Goal: Information Seeking & Learning: Check status

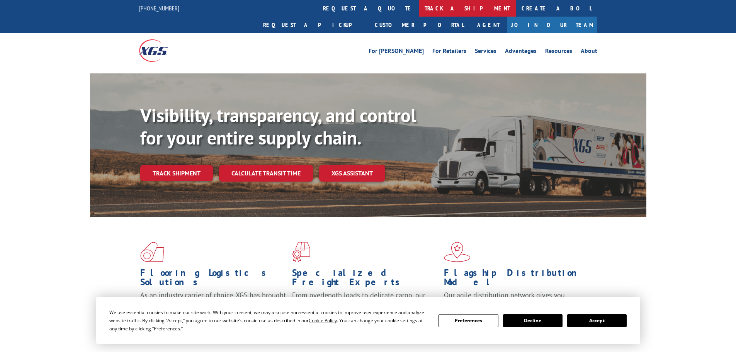
click at [419, 8] on link "track a shipment" at bounding box center [467, 8] width 97 height 17
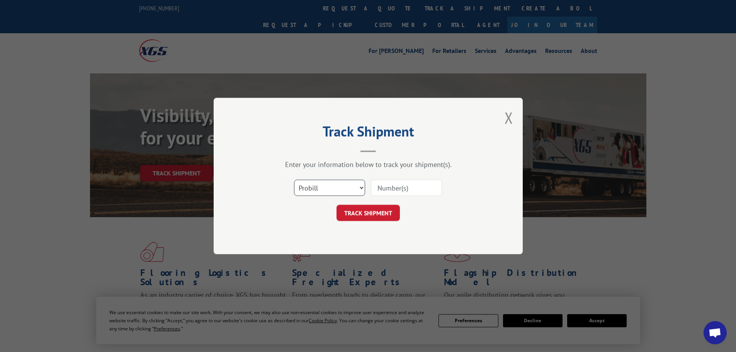
click at [314, 192] on select "Select category... Probill BOL PO" at bounding box center [329, 188] width 71 height 16
select select "po"
click at [294, 180] on select "Select category... Probill BOL PO" at bounding box center [329, 188] width 71 height 16
click at [407, 188] on input at bounding box center [406, 188] width 71 height 16
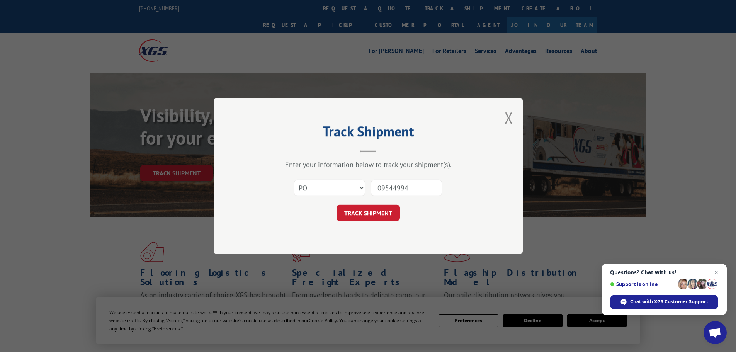
type input "09544994"
click at [336, 205] on button "TRACK SHIPMENT" at bounding box center [367, 213] width 63 height 16
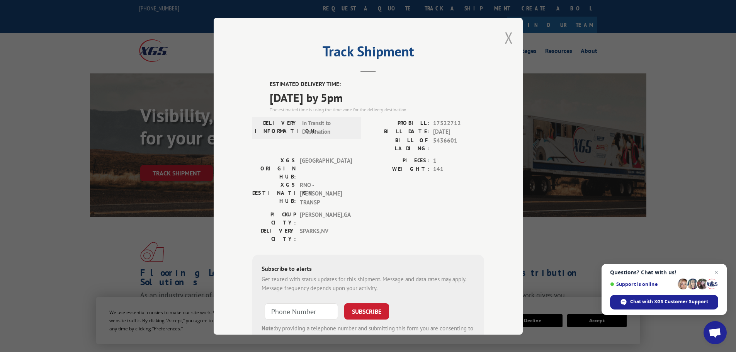
click at [505, 38] on button "Close modal" at bounding box center [508, 37] width 8 height 20
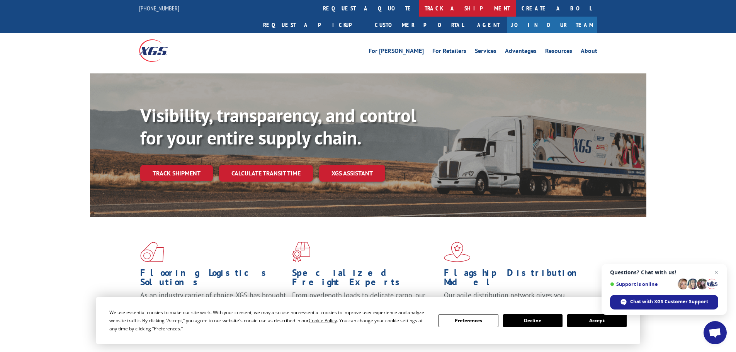
click at [419, 6] on link "track a shipment" at bounding box center [467, 8] width 97 height 17
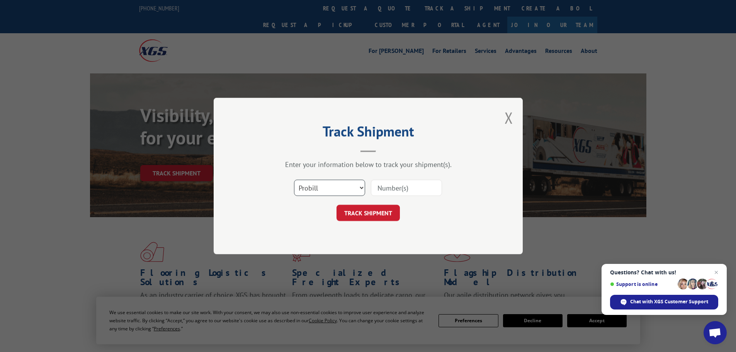
click at [314, 192] on select "Select category... Probill BOL PO" at bounding box center [329, 188] width 71 height 16
select select "po"
click at [294, 180] on select "Select category... Probill BOL PO" at bounding box center [329, 188] width 71 height 16
drag, startPoint x: 394, startPoint y: 186, endPoint x: 410, endPoint y: 178, distance: 17.8
click at [394, 186] on input at bounding box center [406, 188] width 71 height 16
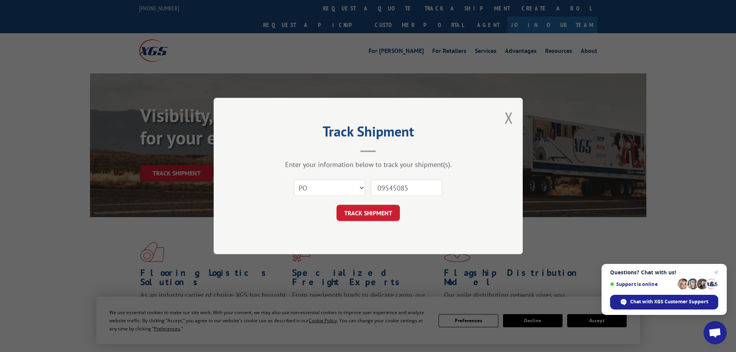
type input "09545085"
click at [336, 205] on button "TRACK SHIPMENT" at bounding box center [367, 213] width 63 height 16
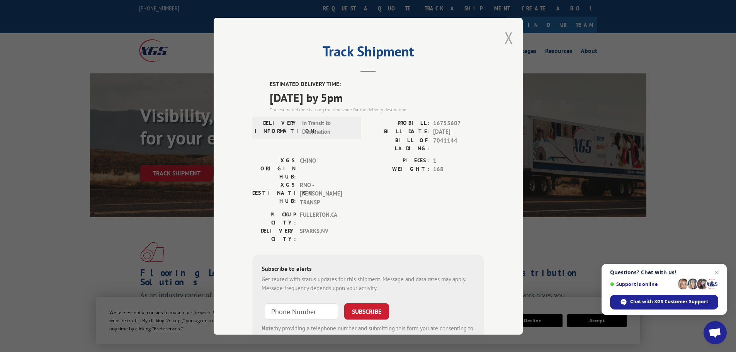
click at [505, 38] on button "Close modal" at bounding box center [508, 37] width 8 height 20
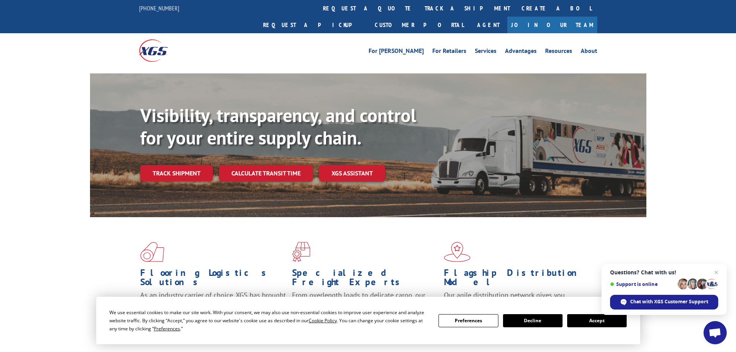
click at [419, 12] on link "track a shipment" at bounding box center [467, 8] width 97 height 17
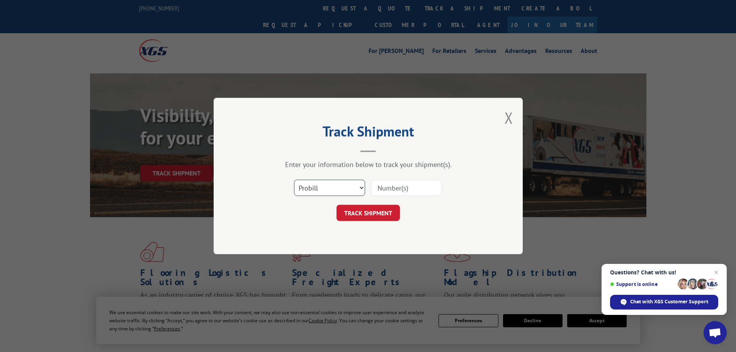
drag, startPoint x: 317, startPoint y: 189, endPoint x: 313, endPoint y: 195, distance: 7.7
click at [314, 192] on select "Select category... Probill BOL PO" at bounding box center [329, 188] width 71 height 16
select select "po"
click at [294, 180] on select "Select category... Probill BOL PO" at bounding box center [329, 188] width 71 height 16
click at [414, 186] on input at bounding box center [406, 188] width 71 height 16
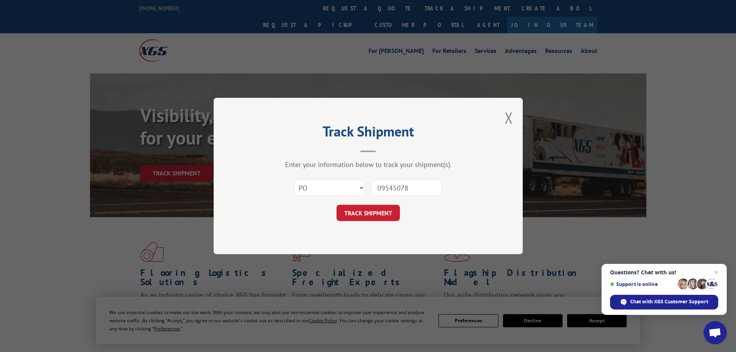
type input "09545078"
click at [336, 205] on button "TRACK SHIPMENT" at bounding box center [367, 213] width 63 height 16
